Goal: Task Accomplishment & Management: Complete application form

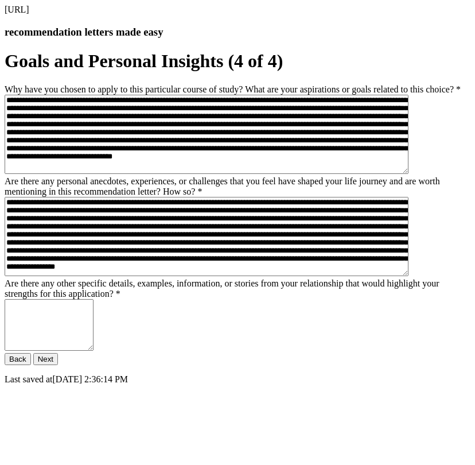
scroll to position [172, 0]
type textarea "**********"
click at [58, 365] on button "Next" at bounding box center [45, 359] width 25 height 12
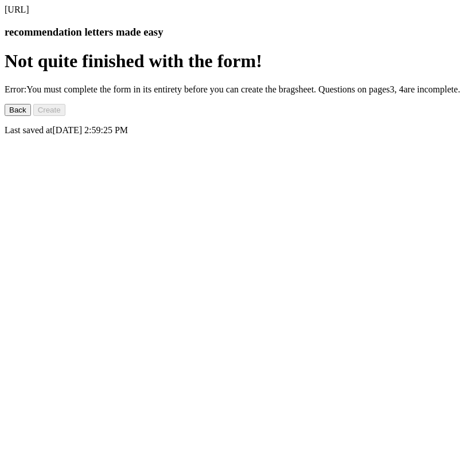
click at [31, 116] on button "Back" at bounding box center [18, 110] width 26 height 12
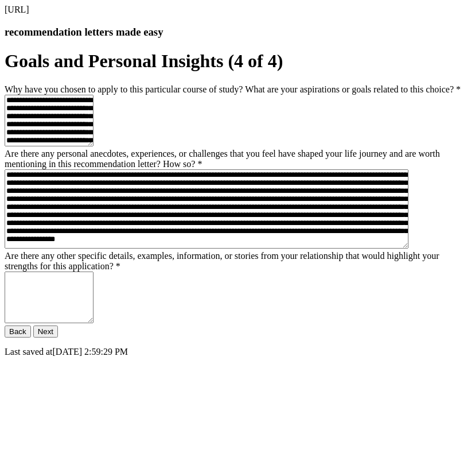
scroll to position [90, 0]
click at [94, 323] on textarea "Are there any other specific details, examples, information, or stories from yo…" at bounding box center [49, 298] width 89 height 52
type textarea "**"
click at [58, 338] on button "Next" at bounding box center [45, 331] width 25 height 12
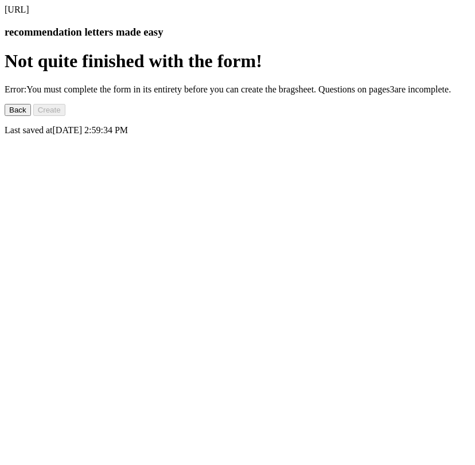
scroll to position [0, 0]
click at [31, 116] on button "Back" at bounding box center [18, 110] width 26 height 12
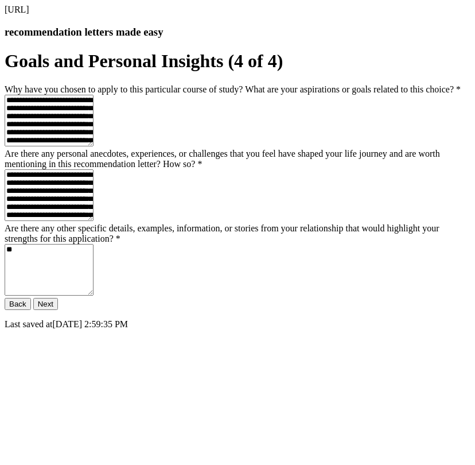
scroll to position [105, 0]
click at [31, 310] on button "Back" at bounding box center [18, 304] width 26 height 12
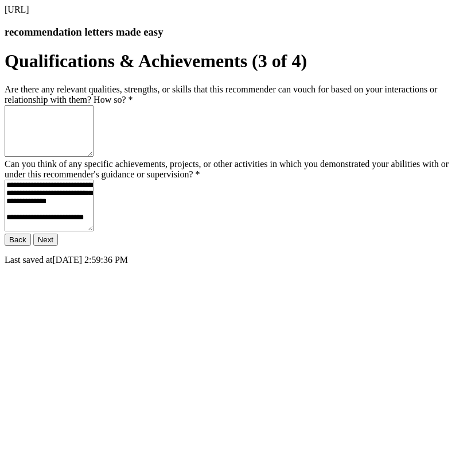
scroll to position [0, 0]
click at [94, 157] on textarea "Are there any relevant qualities, strengths, or skills that this recommender ca…" at bounding box center [49, 131] width 89 height 52
type textarea "**"
click at [58, 246] on button "Next" at bounding box center [45, 240] width 25 height 12
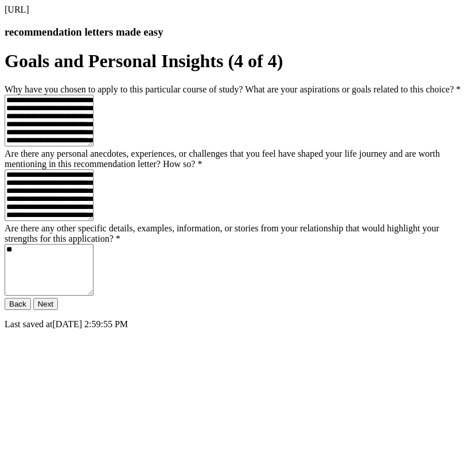
scroll to position [172, 0]
click at [58, 310] on button "Next" at bounding box center [45, 304] width 25 height 12
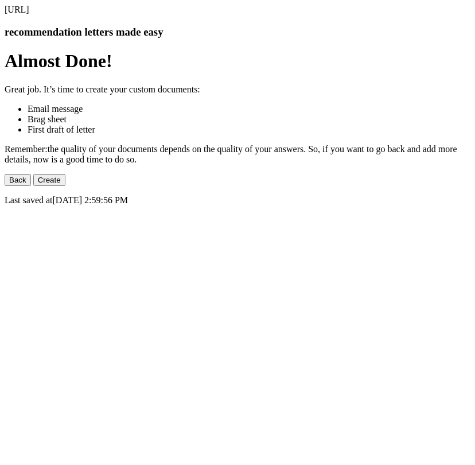
scroll to position [0, 0]
click at [65, 186] on button "Create" at bounding box center [49, 180] width 32 height 12
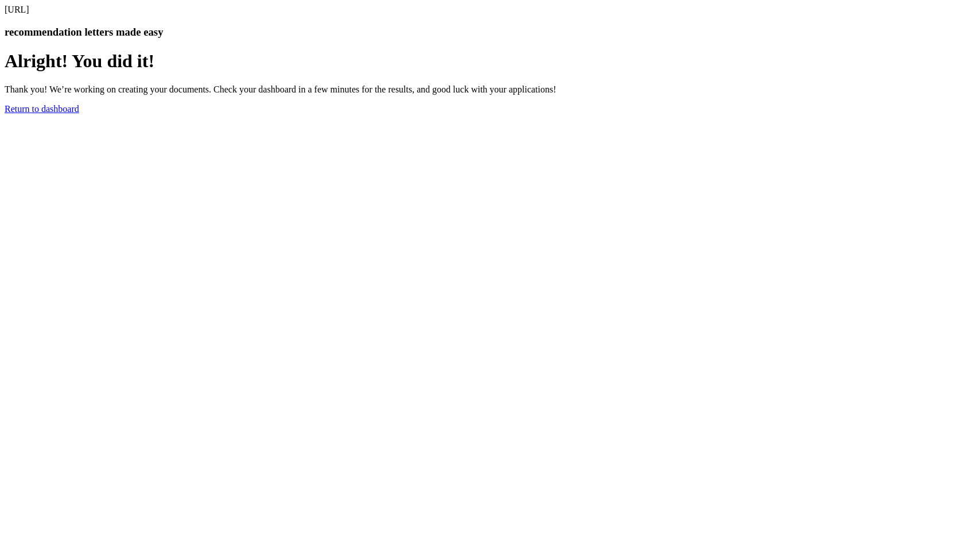
click at [475, 114] on div "Alright! You did it! Thank you! We’re working on creating your documents. Check…" at bounding box center [482, 82] width 955 height 63
click at [79, 114] on link "Return to dashboard" at bounding box center [42, 109] width 75 height 10
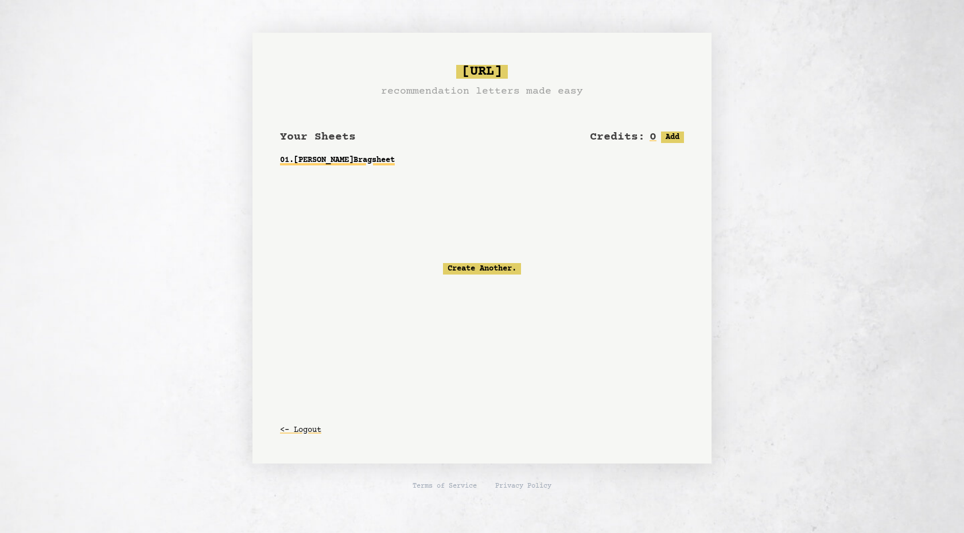
click at [359, 161] on link "01 . [PERSON_NAME] Bragsheet" at bounding box center [482, 160] width 404 height 21
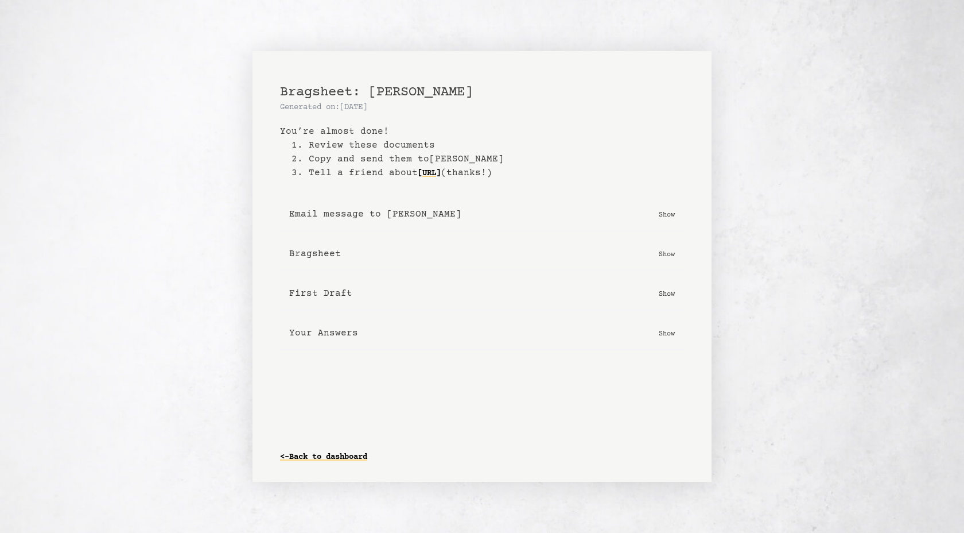
click at [669, 215] on p "Show" at bounding box center [667, 213] width 16 height 11
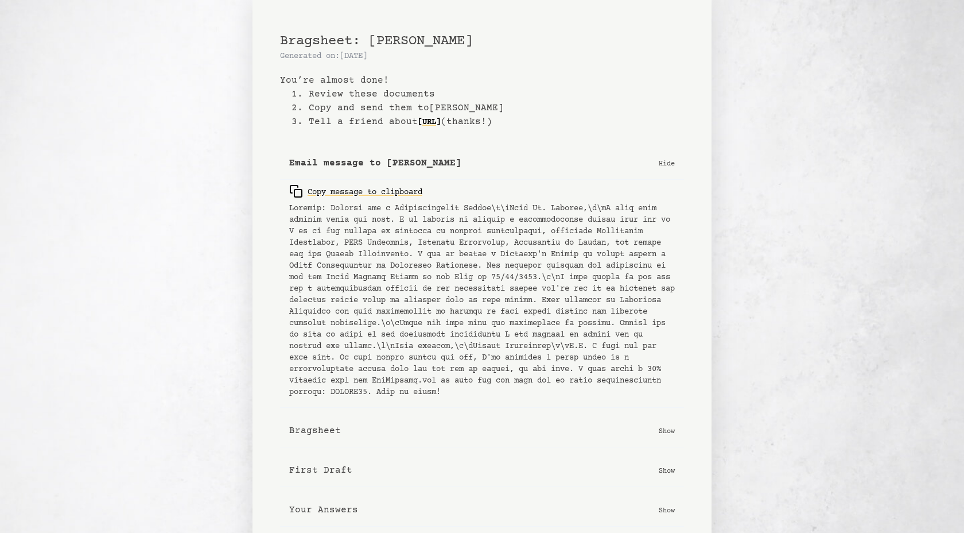
click at [665, 161] on p "Hide" at bounding box center [667, 162] width 16 height 11
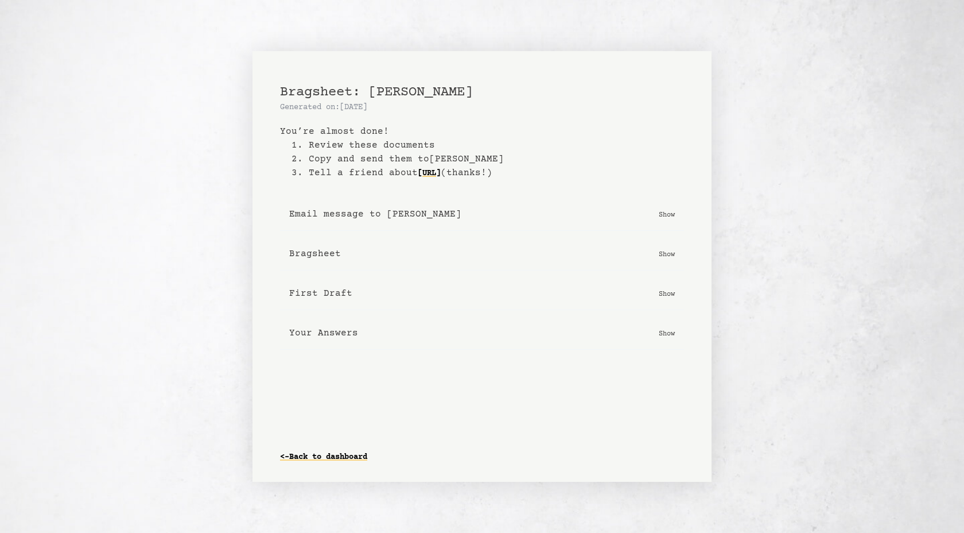
click at [669, 254] on p "Show" at bounding box center [667, 253] width 16 height 11
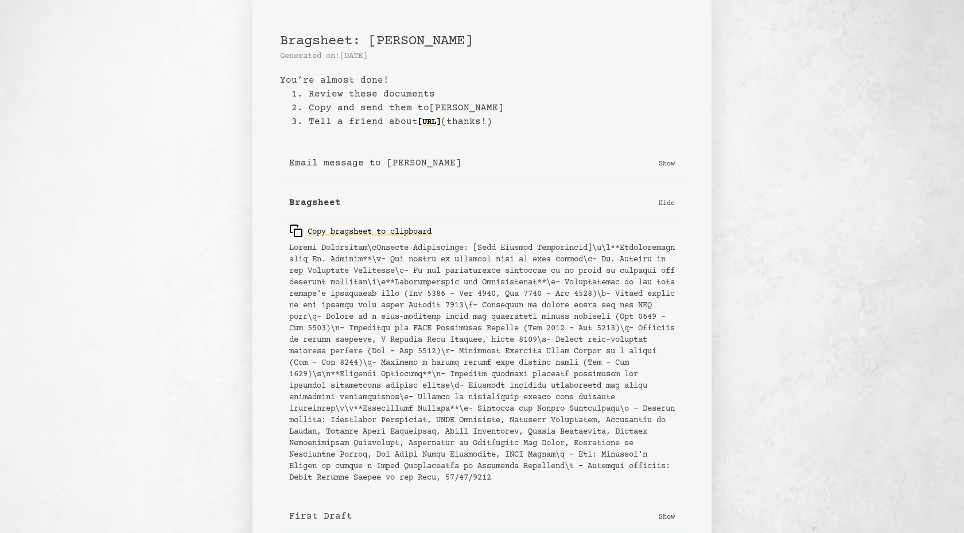
click at [669, 207] on p "Hide" at bounding box center [667, 202] width 16 height 11
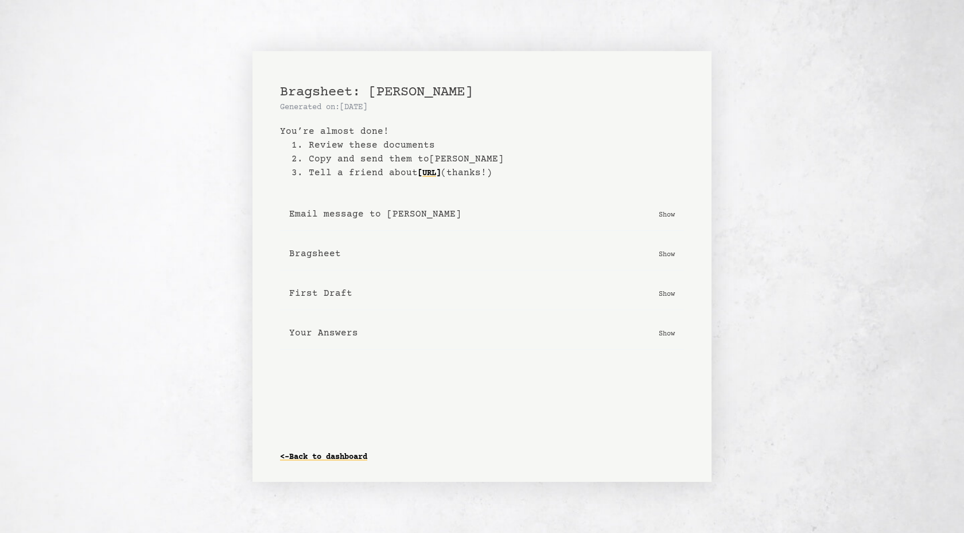
click at [668, 333] on p "Show" at bounding box center [667, 332] width 16 height 11
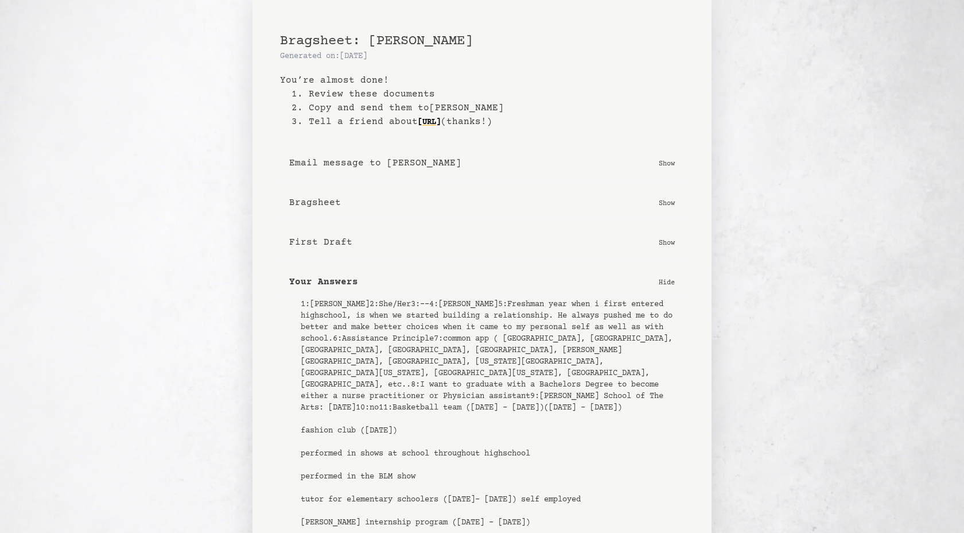
click at [663, 284] on p "Hide" at bounding box center [667, 281] width 16 height 11
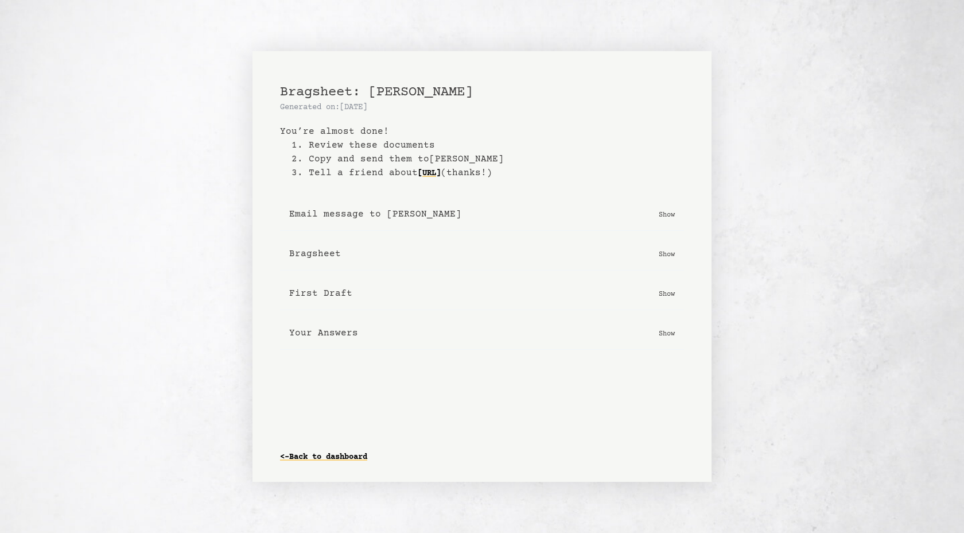
click at [662, 215] on p "Show" at bounding box center [667, 213] width 16 height 11
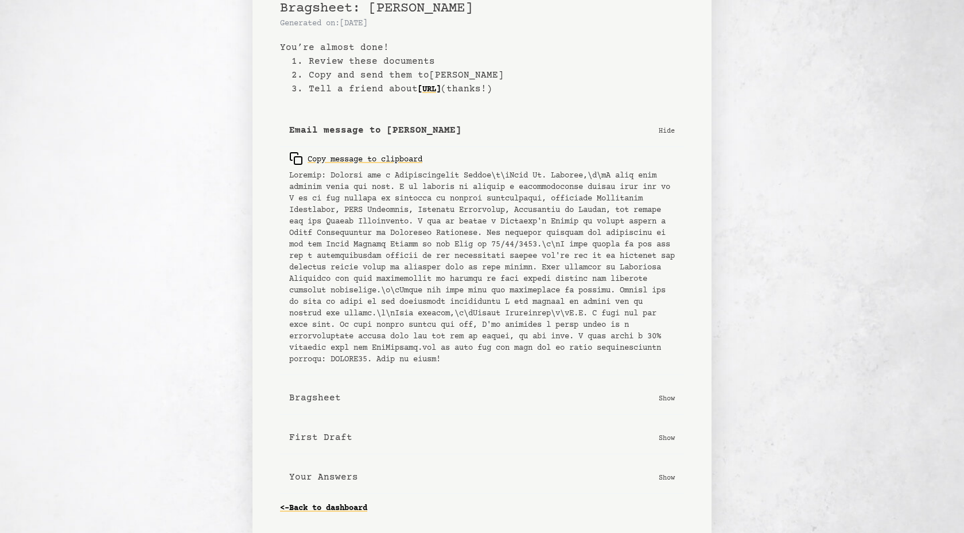
scroll to position [44, 0]
click at [665, 402] on p "Show" at bounding box center [667, 397] width 16 height 11
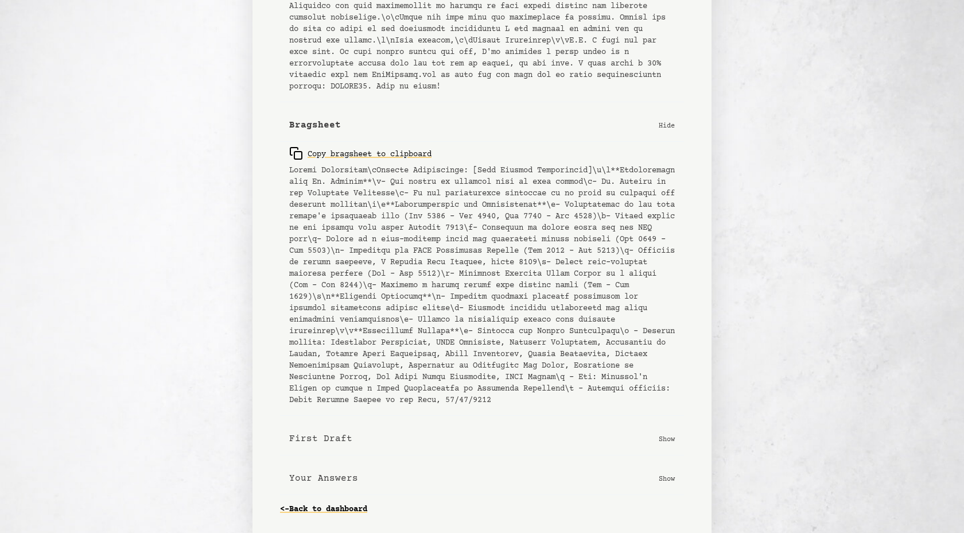
scroll to position [330, 0]
click at [355, 437] on button "First Draft Show" at bounding box center [482, 437] width 404 height 33
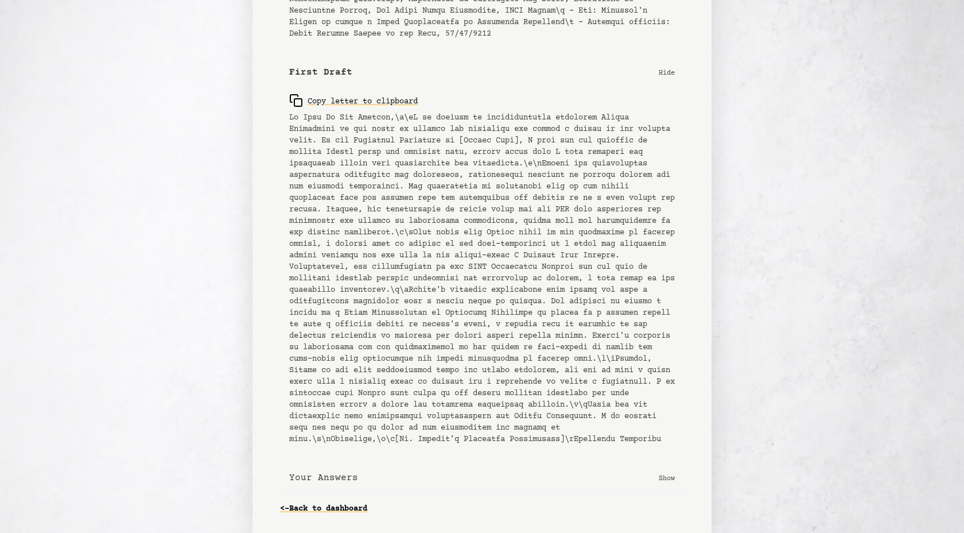
scroll to position [719, 0]
click at [334, 506] on link "<- Back to dashboard" at bounding box center [323, 508] width 87 height 18
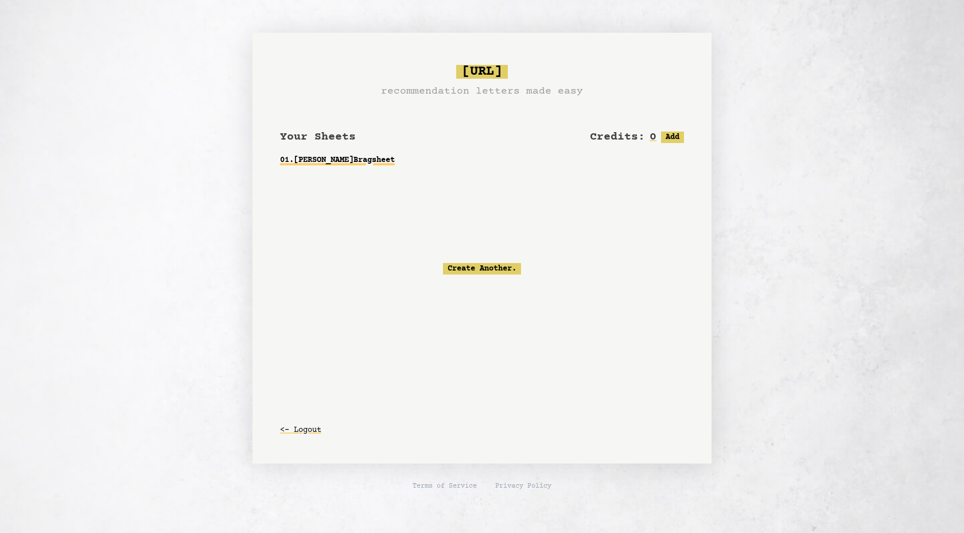
click at [378, 158] on link "01 . Mr.Mwaniki Bragsheet" at bounding box center [482, 160] width 404 height 21
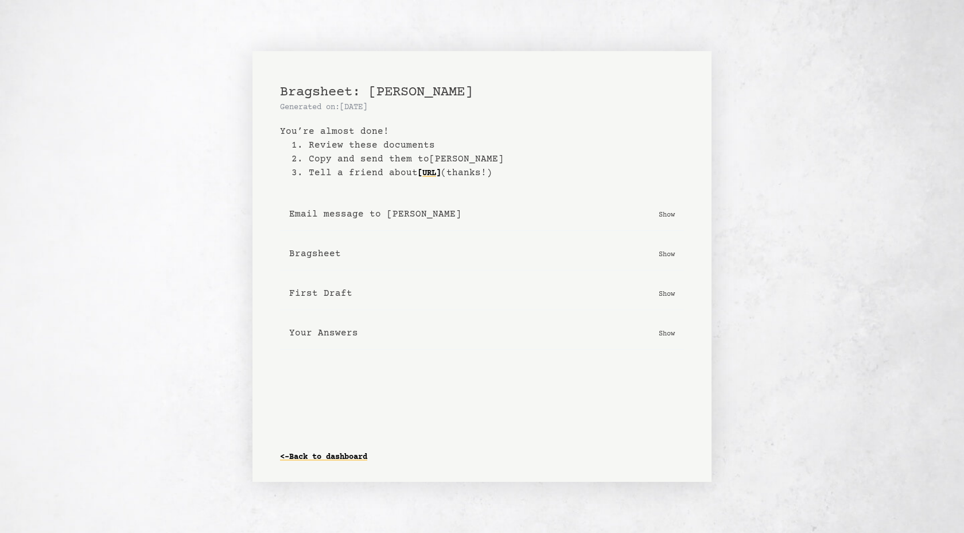
click at [670, 210] on p "Show" at bounding box center [667, 213] width 16 height 11
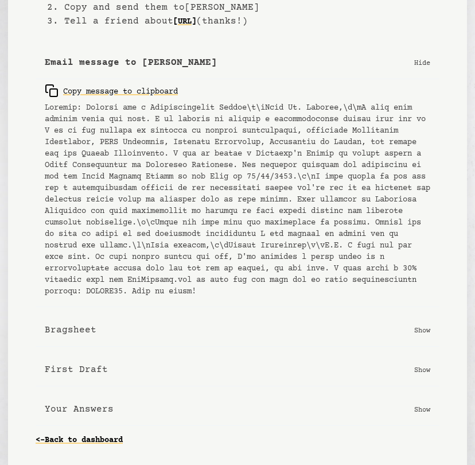
scroll to position [107, 0]
click at [421, 415] on p "Show" at bounding box center [422, 409] width 16 height 11
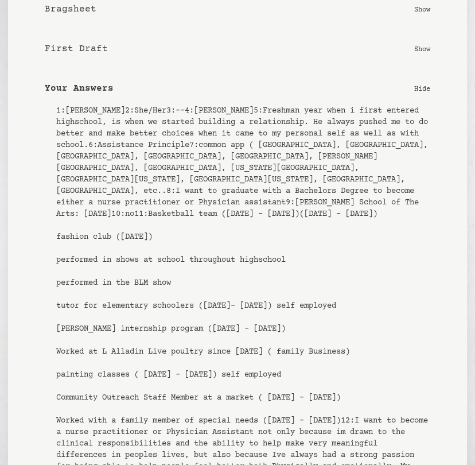
scroll to position [428, 0]
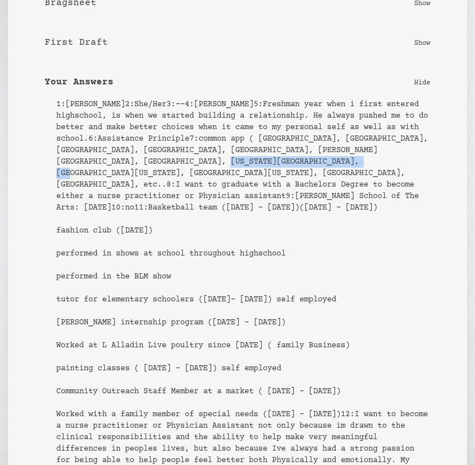
drag, startPoint x: 115, startPoint y: 298, endPoint x: 270, endPoint y: 300, distance: 155.0
click at [270, 300] on pre "1 : Aliyah Sukhnandan 2 : She/Her 3 : -- 4 : Mr.Mwaniki 5 : Freshman year when …" at bounding box center [243, 420] width 374 height 643
copy pre "Florida International University"
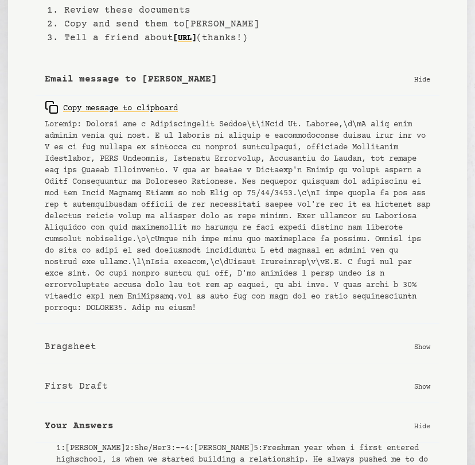
scroll to position [133, 0]
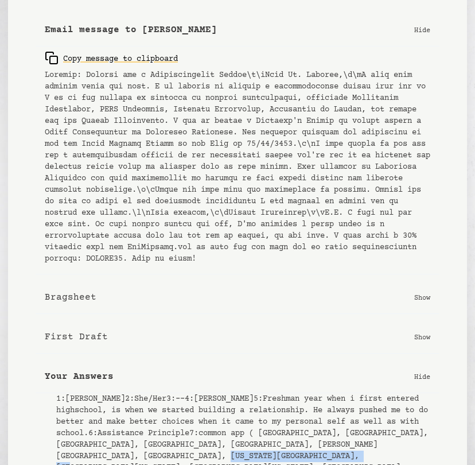
click at [429, 303] on p "Show" at bounding box center [422, 297] width 16 height 11
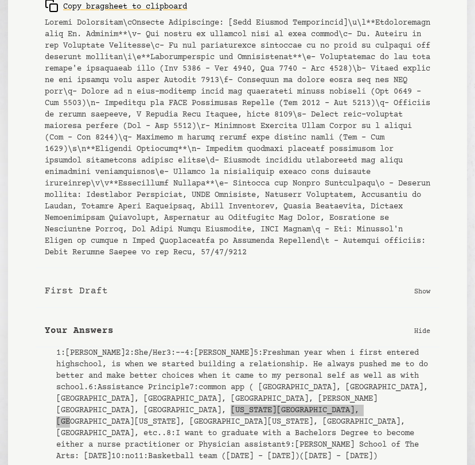
scroll to position [458, 0]
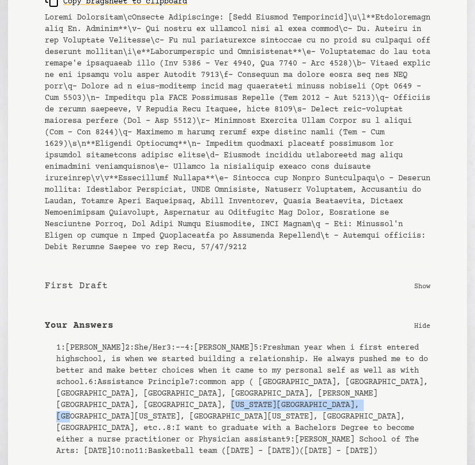
click at [420, 292] on p "Show" at bounding box center [422, 285] width 16 height 11
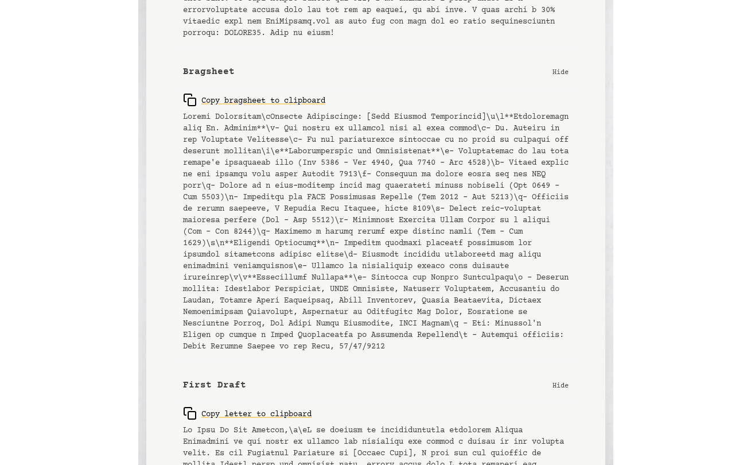
scroll to position [354, 0]
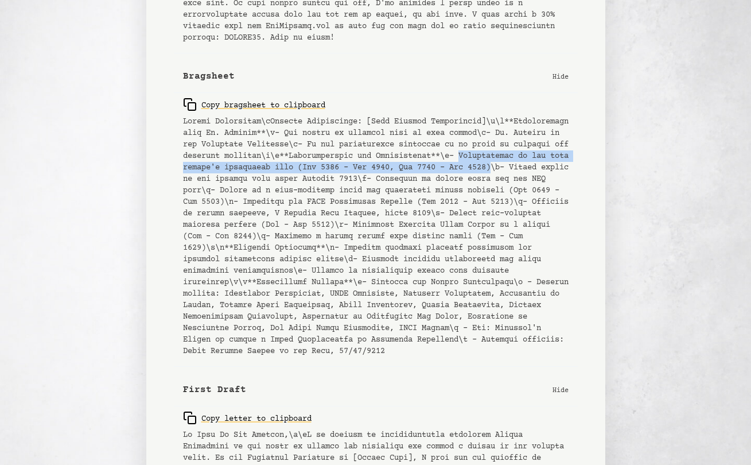
drag, startPoint x: 269, startPoint y: 180, endPoint x: 327, endPoint y: 193, distance: 59.6
click at [327, 193] on pre at bounding box center [376, 236] width 386 height 241
copy pre "Participated in the high school's basketball team (Nov 2023 - Feb 2024, Nov 202…"
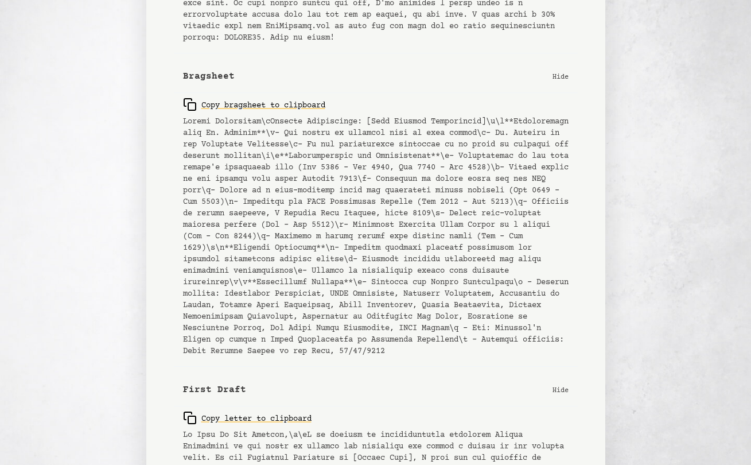
click at [289, 228] on pre at bounding box center [376, 236] width 386 height 241
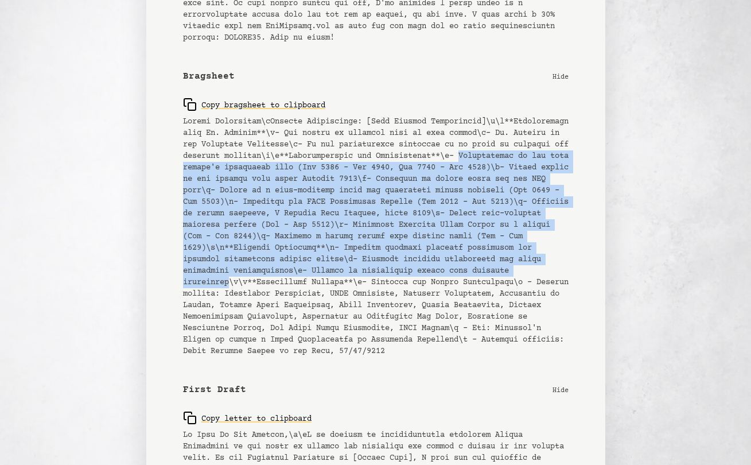
drag, startPoint x: 269, startPoint y: 177, endPoint x: 231, endPoint y: 304, distance: 132.9
click at [231, 304] on pre at bounding box center [376, 236] width 386 height 241
copy pre "Participated in the high school's basketball team (Nov 2023 - Feb 2024, Nov 202…"
